Goal: Check status: Check status

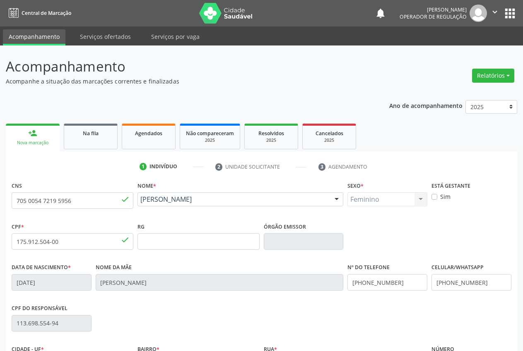
click at [159, 136] on span "Agendados" at bounding box center [148, 133] width 27 height 7
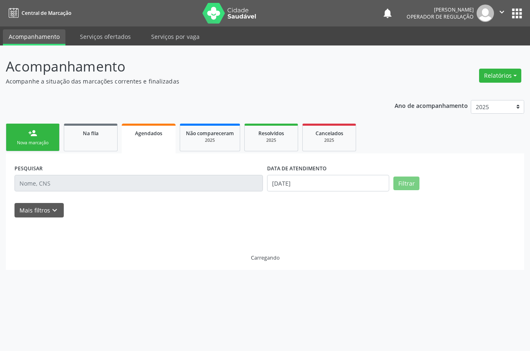
click at [87, 185] on input "text" at bounding box center [138, 183] width 248 height 17
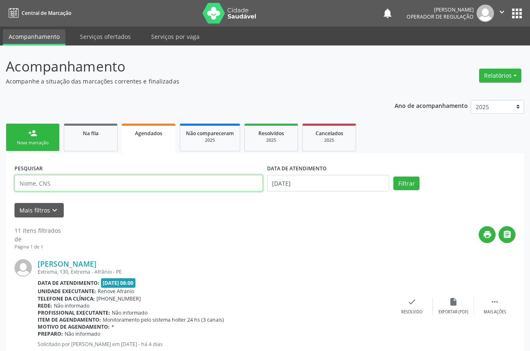
click at [84, 183] on input "text" at bounding box center [138, 183] width 248 height 17
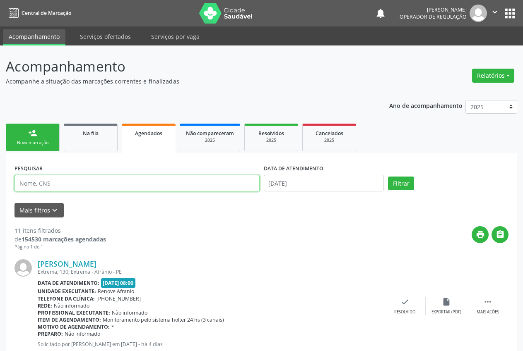
type input "[PERSON_NAME]"
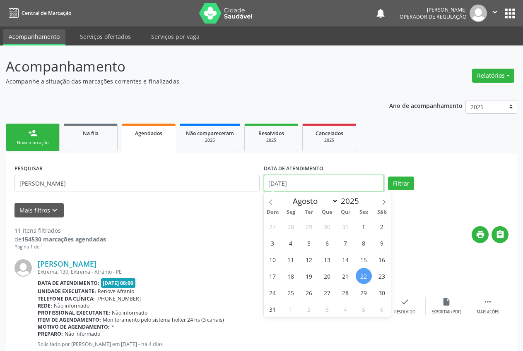
click at [330, 184] on input "[DATE]" at bounding box center [324, 183] width 120 height 17
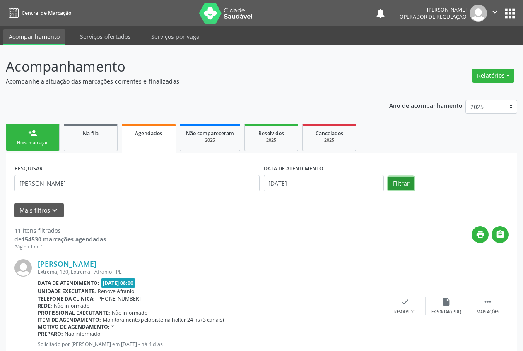
click at [406, 183] on button "Filtrar" at bounding box center [401, 184] width 26 height 14
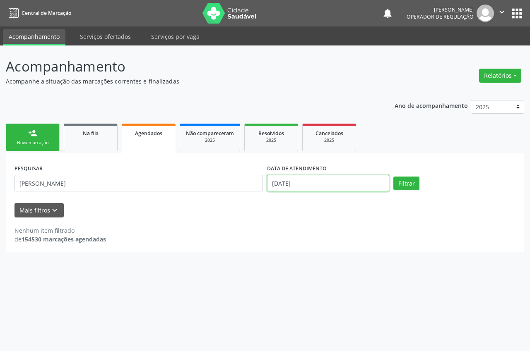
click at [331, 182] on input "[DATE]" at bounding box center [328, 183] width 122 height 17
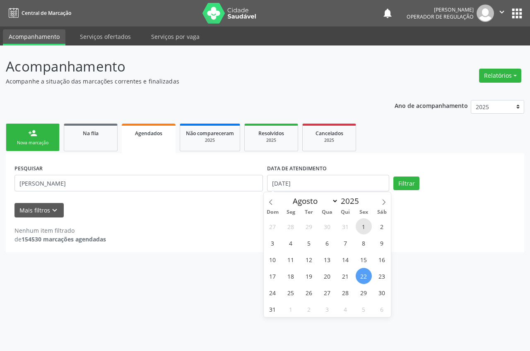
click at [362, 227] on span "1" at bounding box center [364, 227] width 16 height 16
type input "[DATE]"
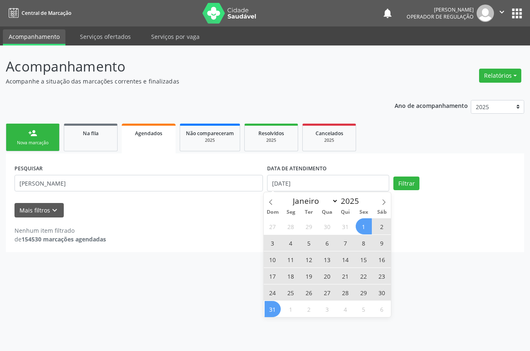
click at [276, 311] on span "31" at bounding box center [272, 309] width 16 height 16
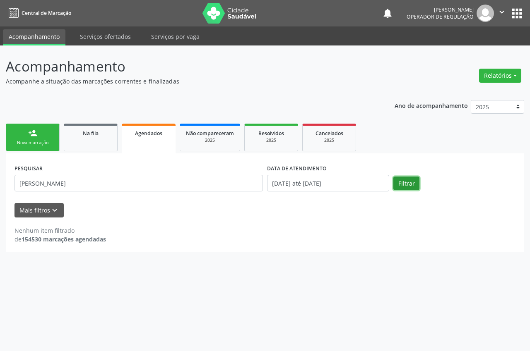
click at [411, 180] on button "Filtrar" at bounding box center [406, 184] width 26 height 14
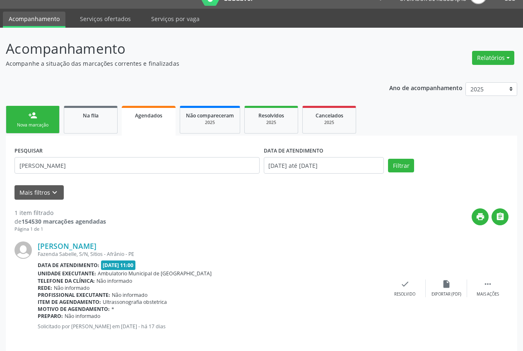
scroll to position [25, 0]
